Goal: Check status

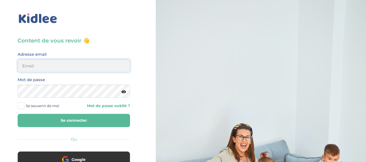
click at [57, 62] on input "email" at bounding box center [74, 65] width 112 height 13
type input "[EMAIL_ADDRESS][DOMAIN_NAME]"
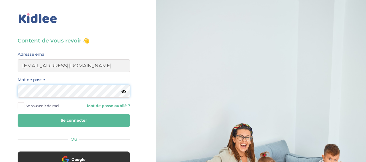
click at [18, 114] on button "Se connecter" at bounding box center [74, 120] width 112 height 13
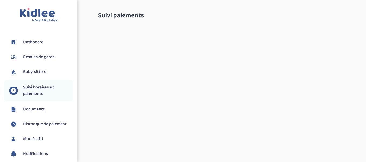
select select "septembre 2025"
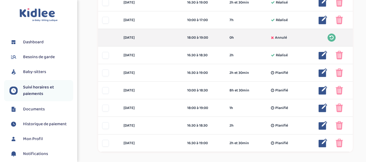
scroll to position [172, 0]
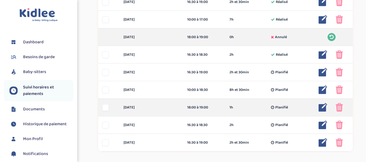
click at [340, 107] on img at bounding box center [339, 107] width 7 height 9
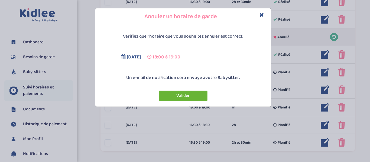
click at [180, 95] on button "Valider" at bounding box center [183, 96] width 49 height 11
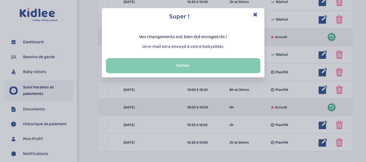
click at [198, 65] on button "Fermer" at bounding box center [183, 65] width 154 height 15
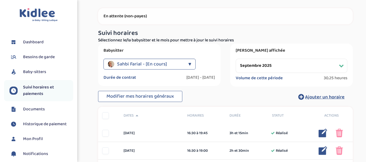
scroll to position [0, 0]
